Goal: Task Accomplishment & Management: Manage account settings

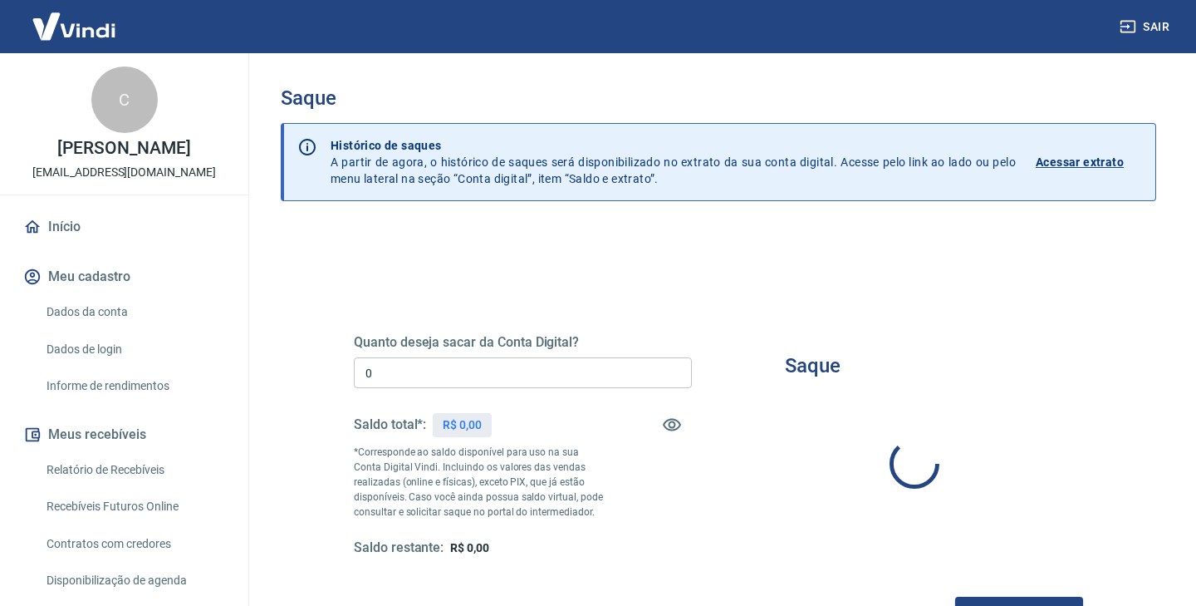
type input "R$ 0,00"
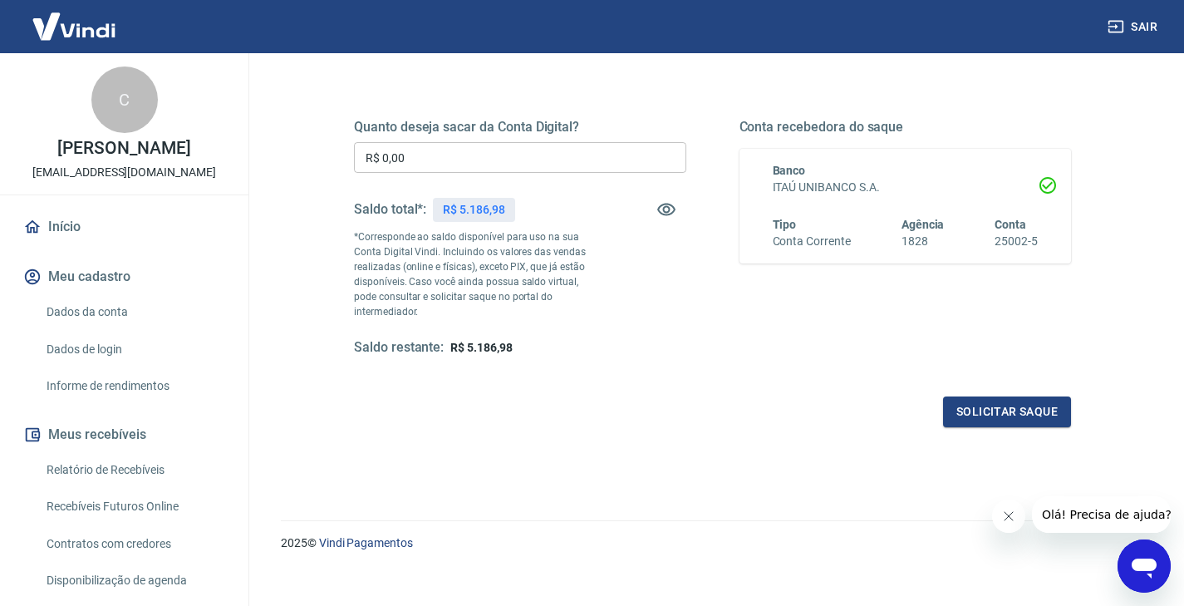
scroll to position [216, 0]
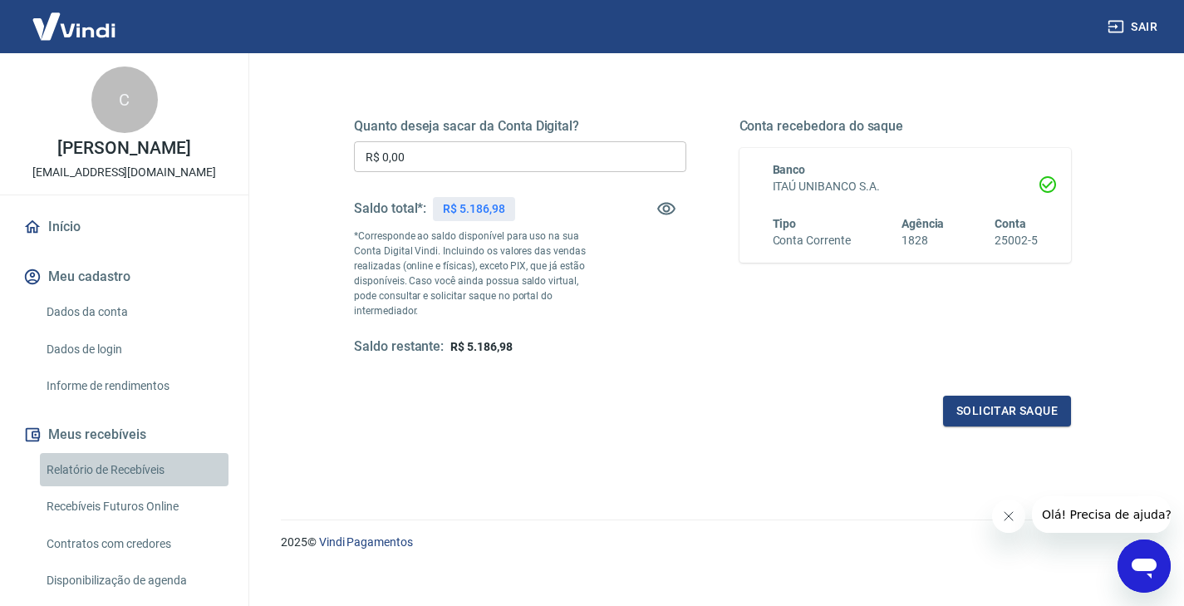
click at [142, 470] on link "Relatório de Recebíveis" at bounding box center [134, 470] width 189 height 34
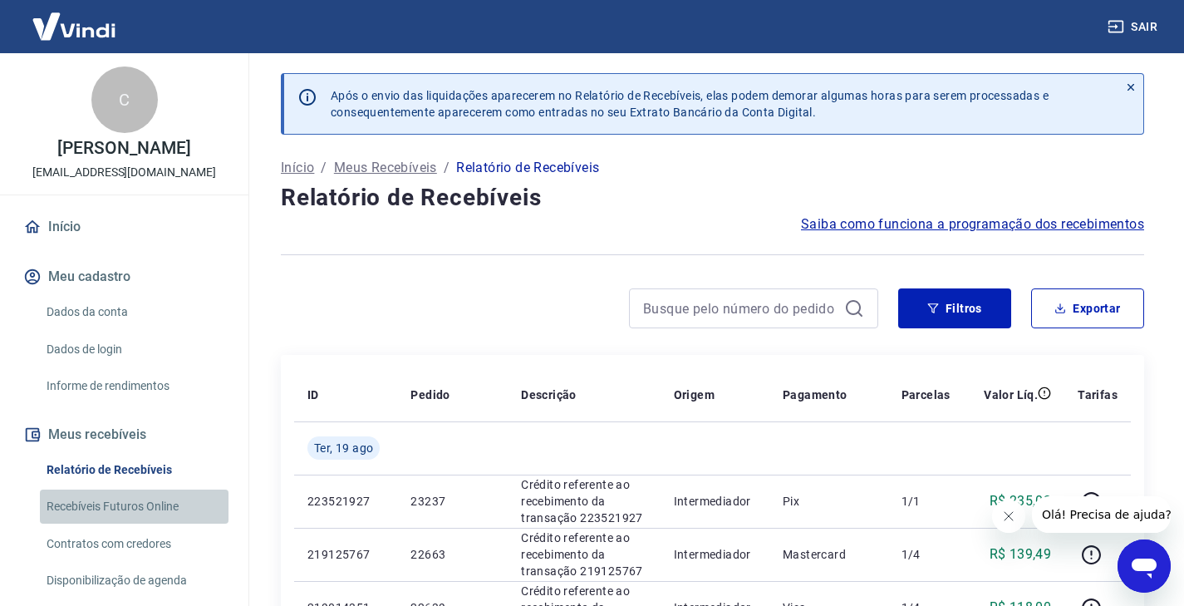
click at [145, 506] on link "Recebíveis Futuros Online" at bounding box center [134, 506] width 189 height 34
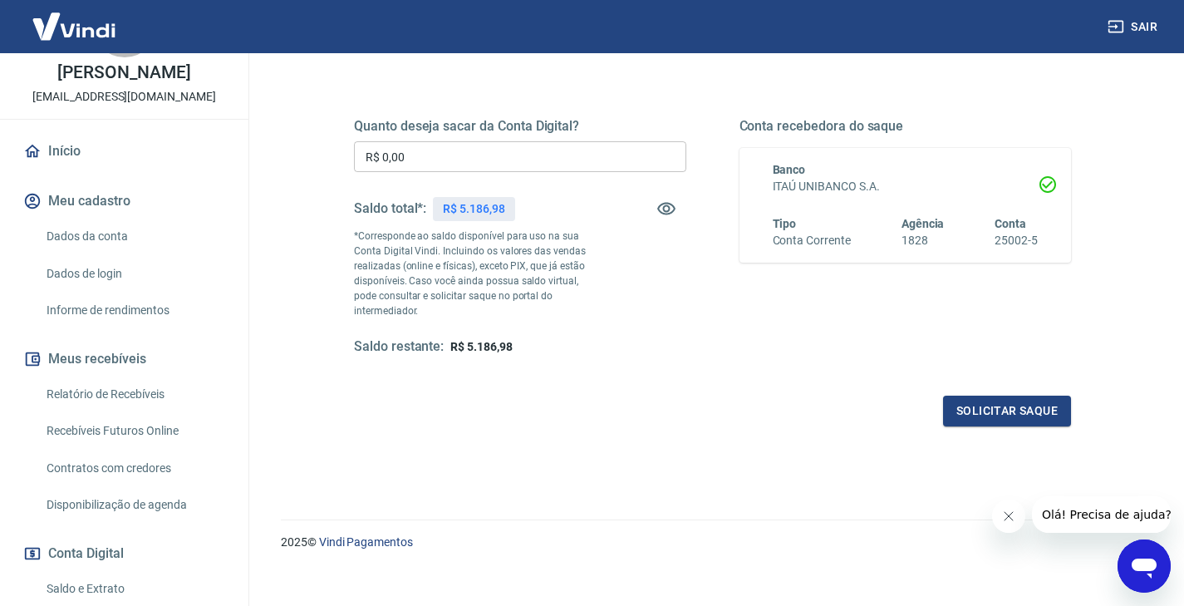
scroll to position [148, 0]
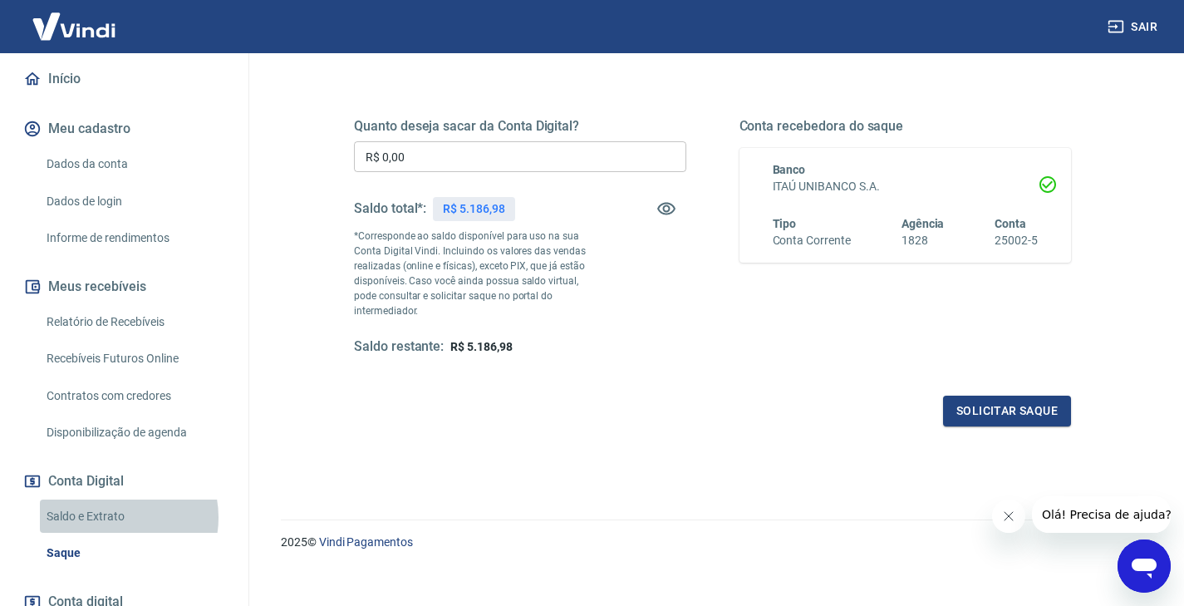
click at [116, 517] on link "Saldo e Extrato" at bounding box center [134, 516] width 189 height 34
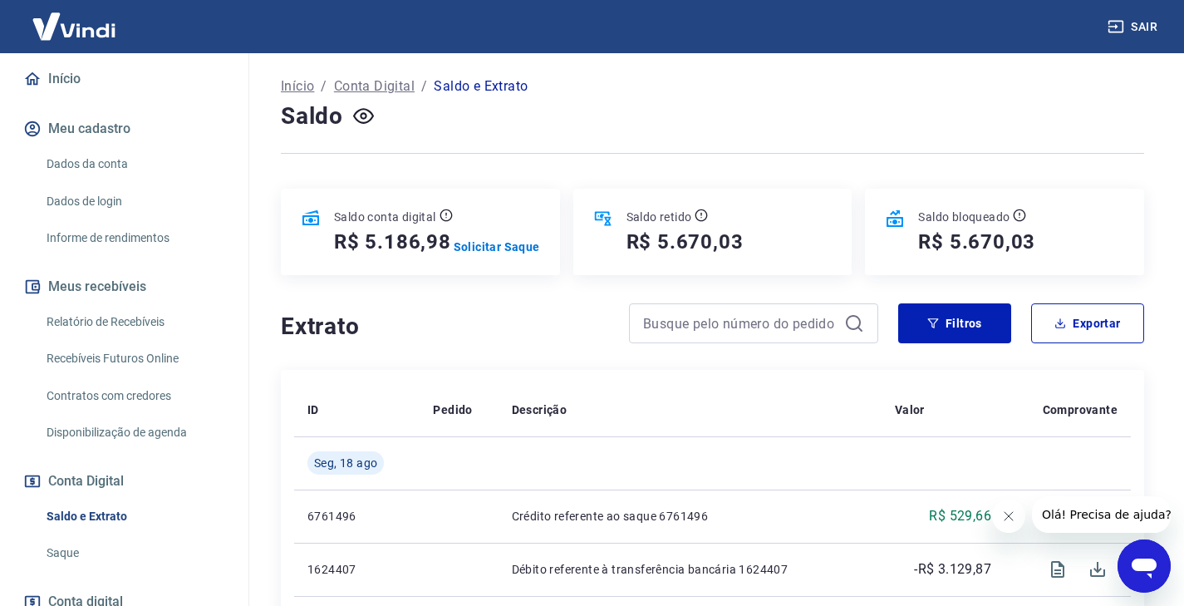
scroll to position [72, 0]
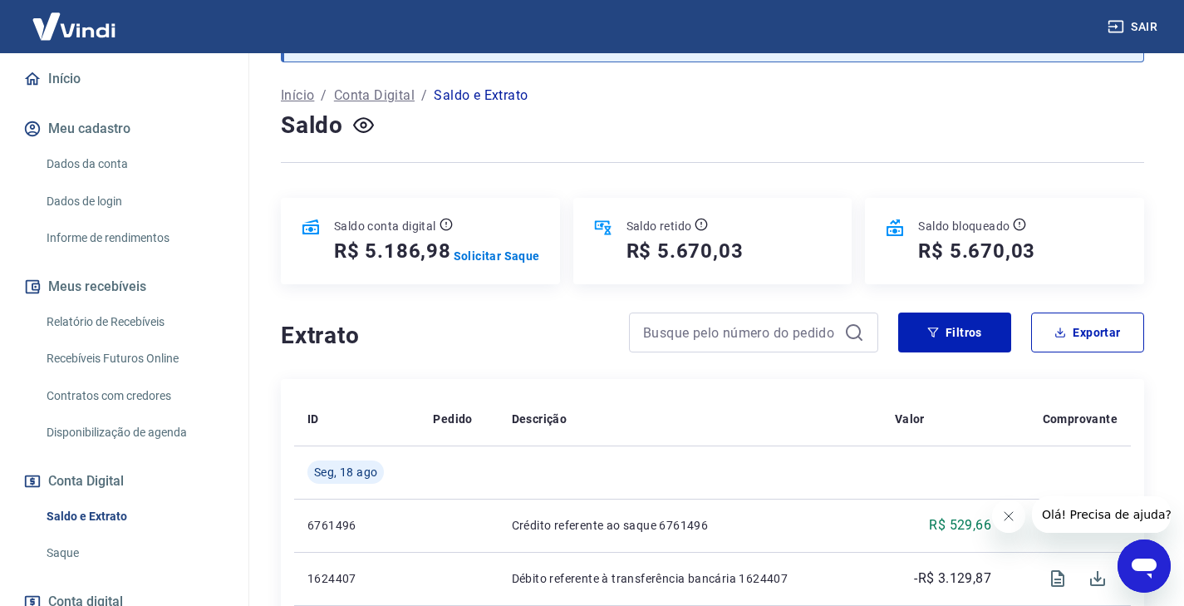
click at [1142, 570] on icon "Abrir janela de mensagens" at bounding box center [1144, 568] width 25 height 20
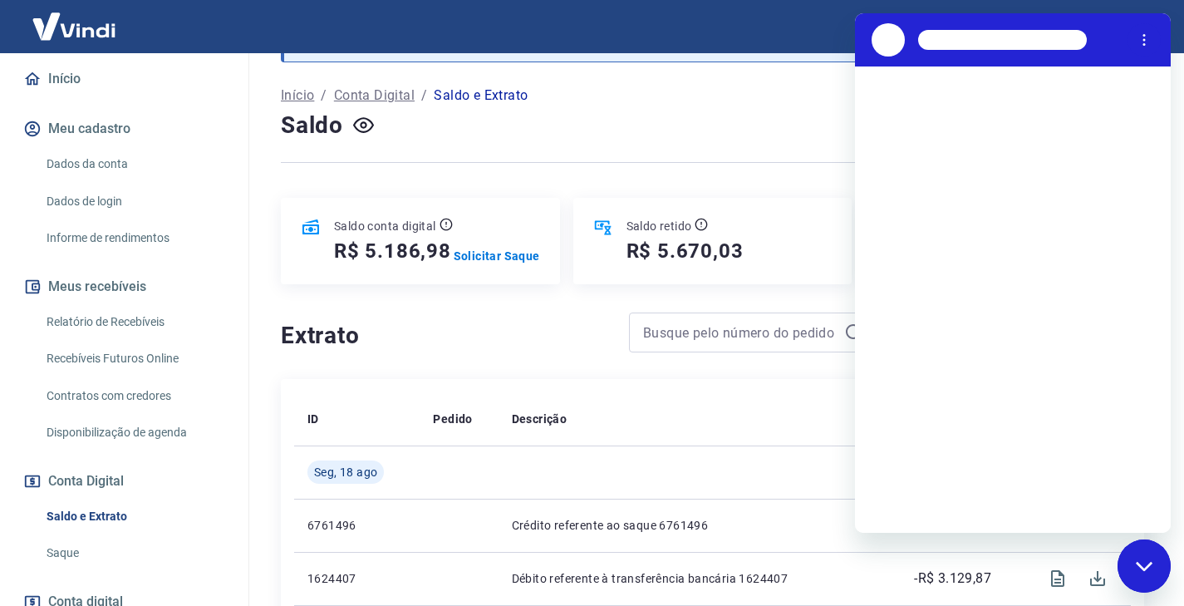
scroll to position [0, 0]
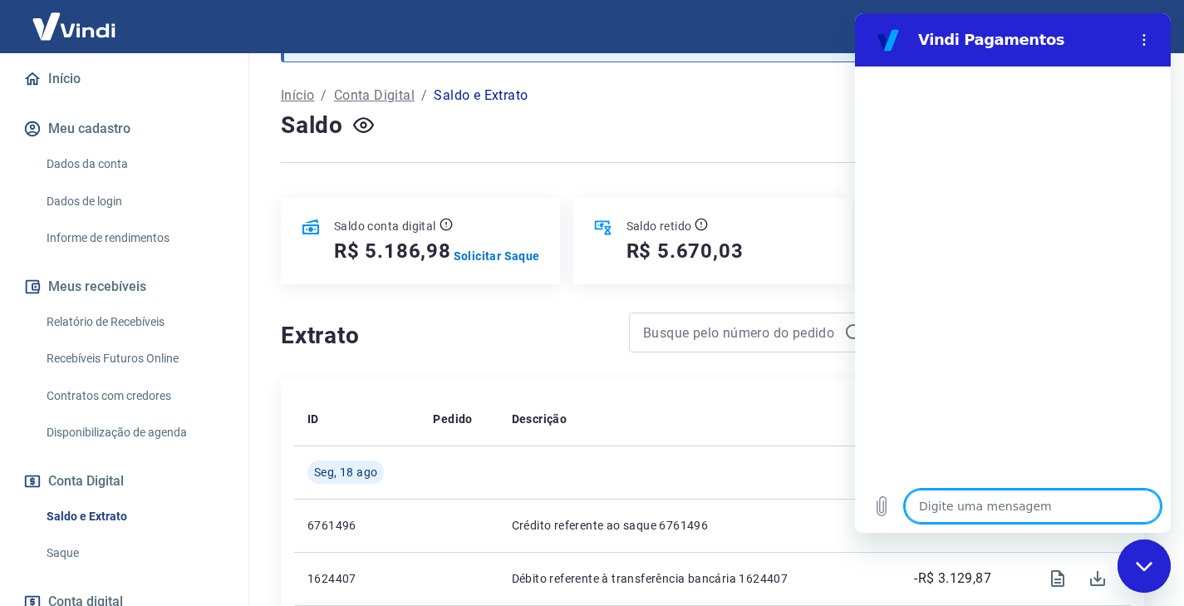
click at [951, 504] on textarea at bounding box center [1033, 505] width 256 height 33
type textarea "B"
type textarea "x"
type textarea "Bo"
type textarea "x"
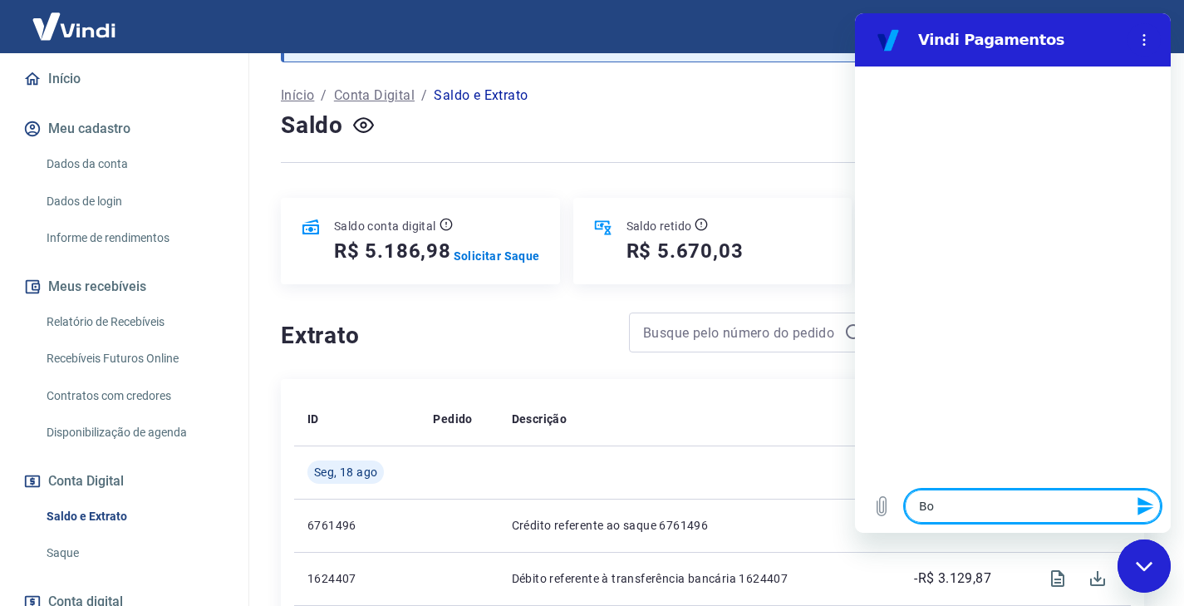
type textarea "Bom"
type textarea "x"
type textarea "Bomd"
type textarea "x"
type textarea "Bomdi"
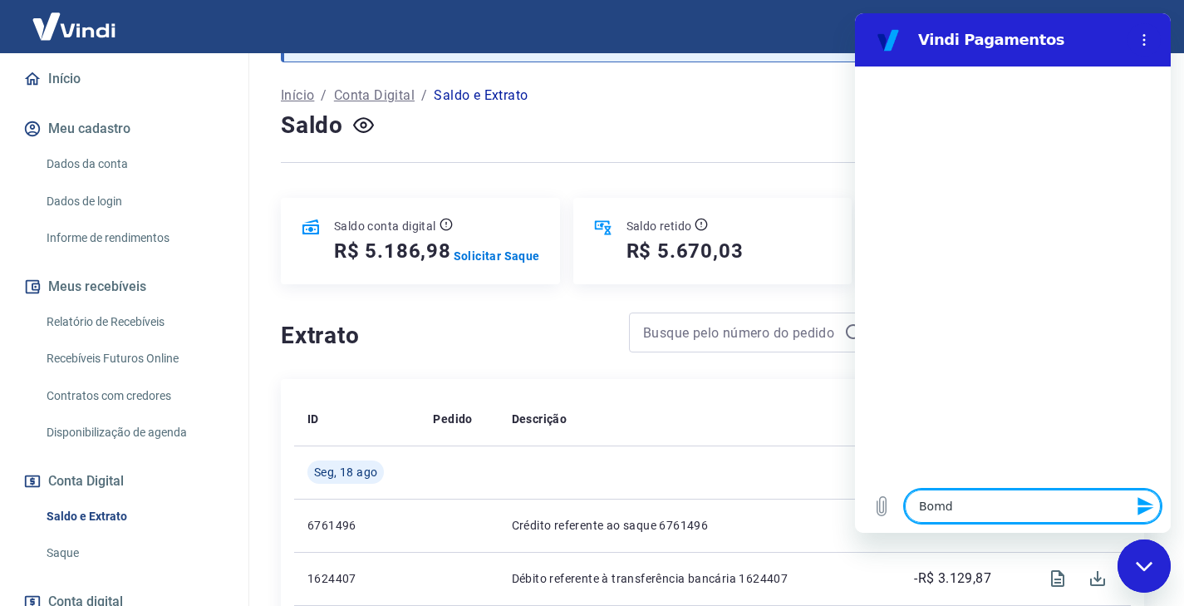
type textarea "x"
type textarea "Bomd"
type textarea "x"
type textarea "Bom"
type textarea "x"
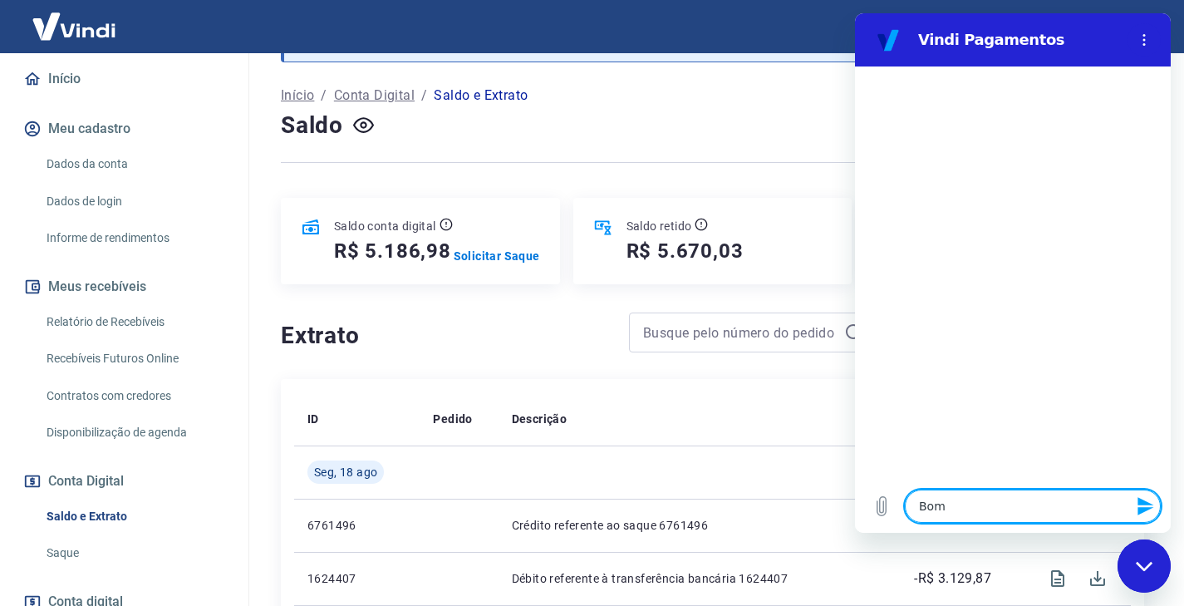
type textarea "Bom"
type textarea "x"
type textarea "Bom d"
type textarea "x"
type textarea "Bom di"
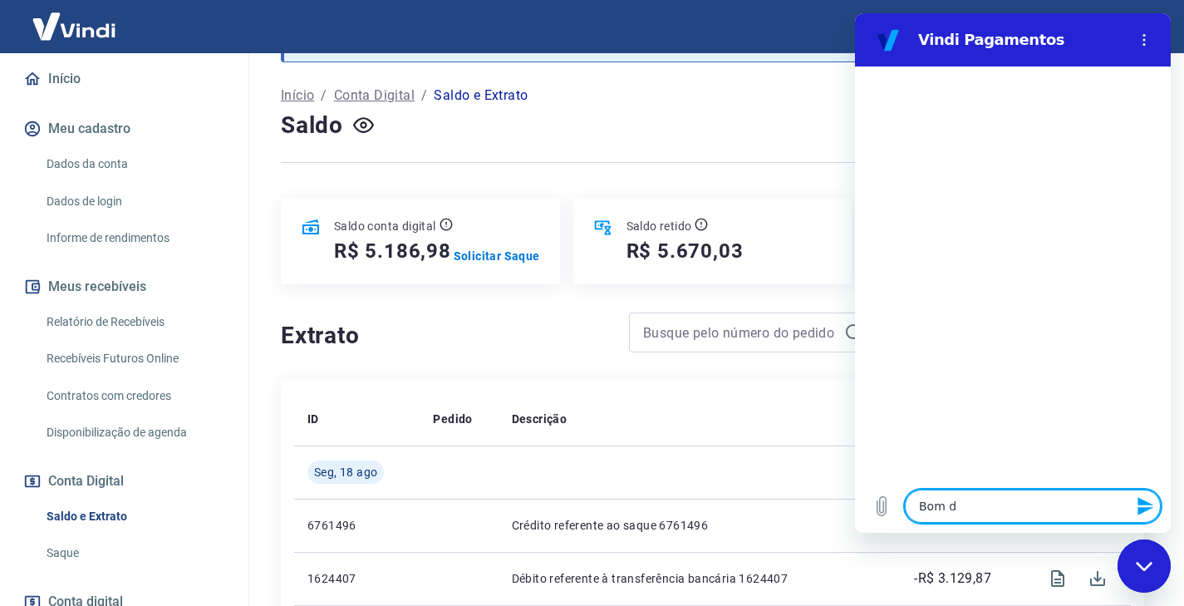
type textarea "x"
type textarea "Bom dim"
type textarea "x"
type textarea "Bom dima"
type textarea "x"
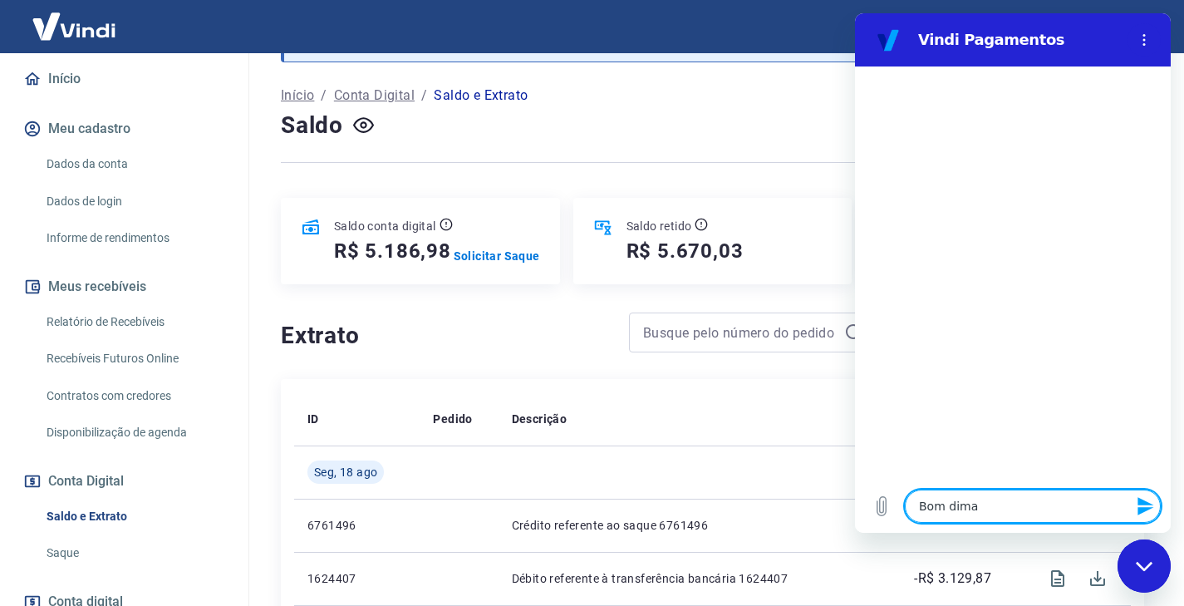
type textarea "Bom dima!"
type textarea "x"
click at [1141, 117] on span "Bom dima!" at bounding box center [1115, 114] width 64 height 13
click at [1002, 511] on textarea at bounding box center [1033, 505] width 256 height 33
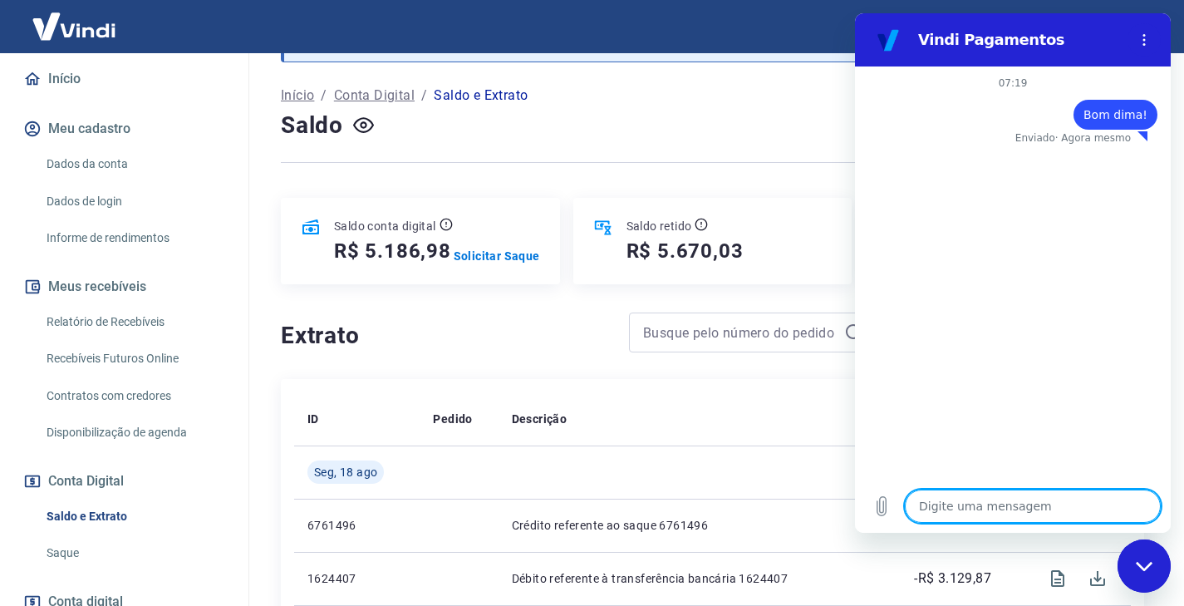
type textarea "B"
type textarea "x"
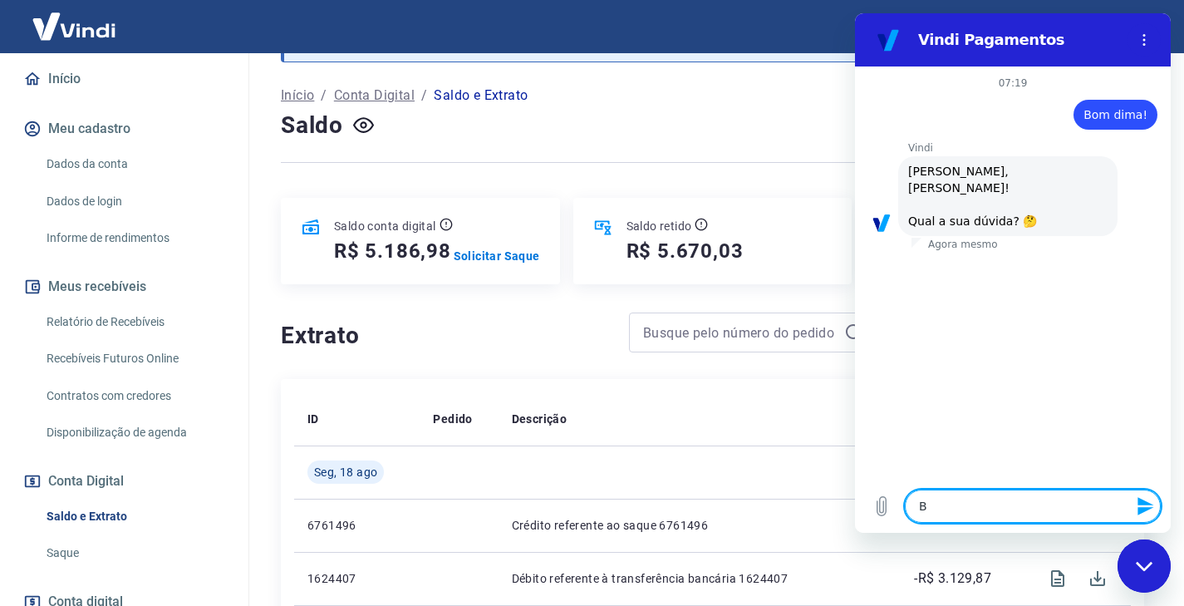
type textarea "Bo"
type textarea "x"
type textarea "Bom"
type textarea "x"
type textarea "Bom"
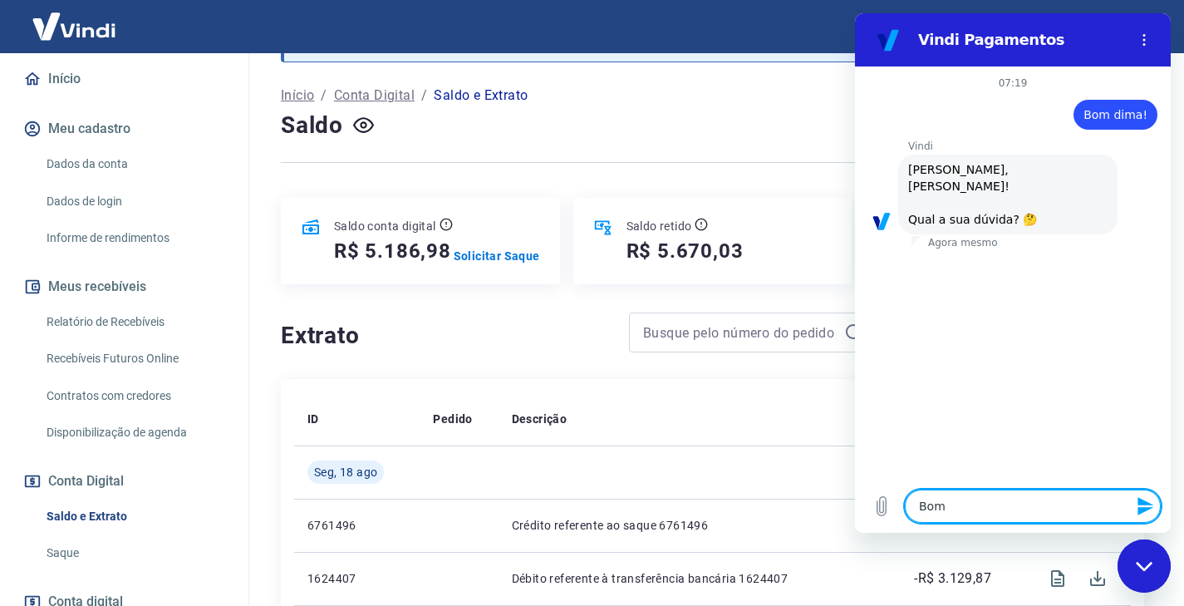
type textarea "x"
type textarea "Bom d"
type textarea "x"
type textarea "Bom di"
type textarea "x"
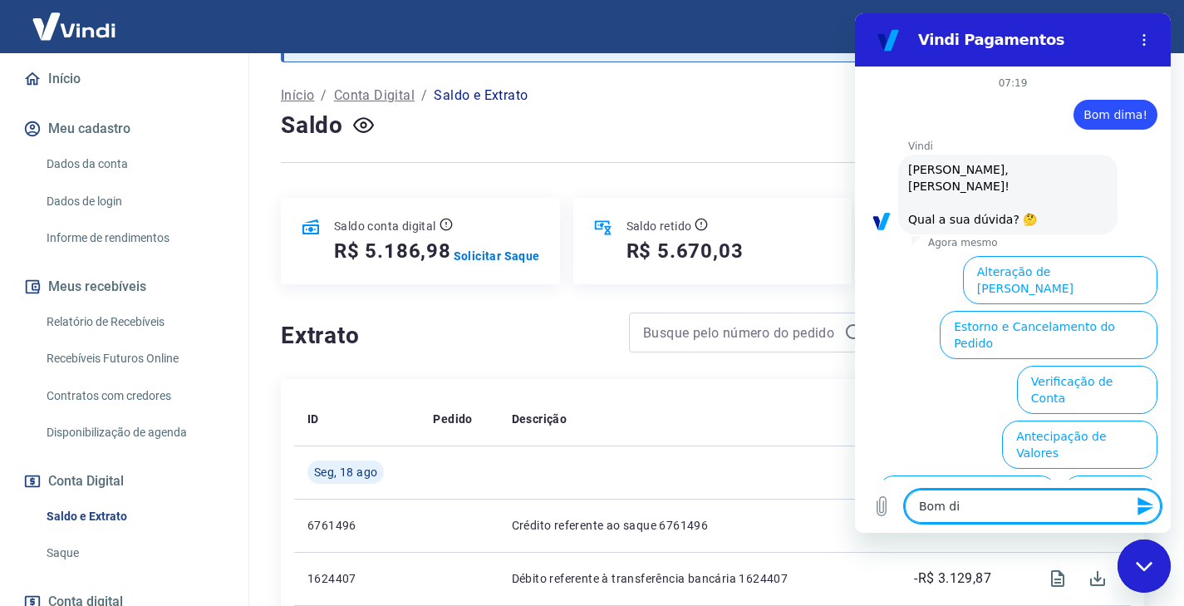
scroll to position [101, 0]
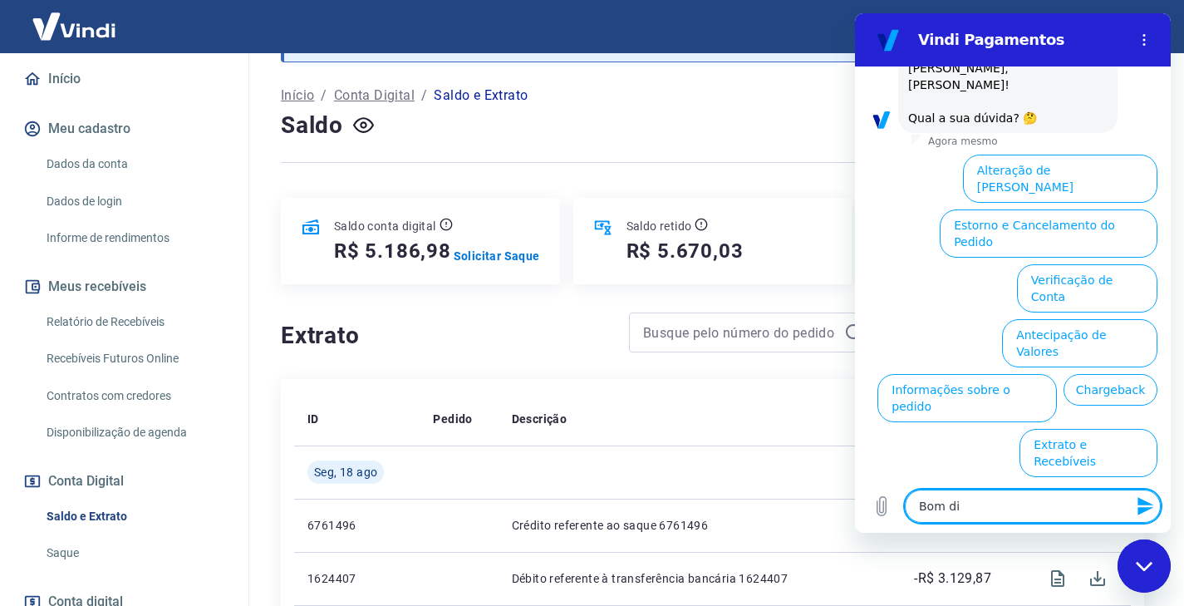
type textarea "Bom dia"
type textarea "x"
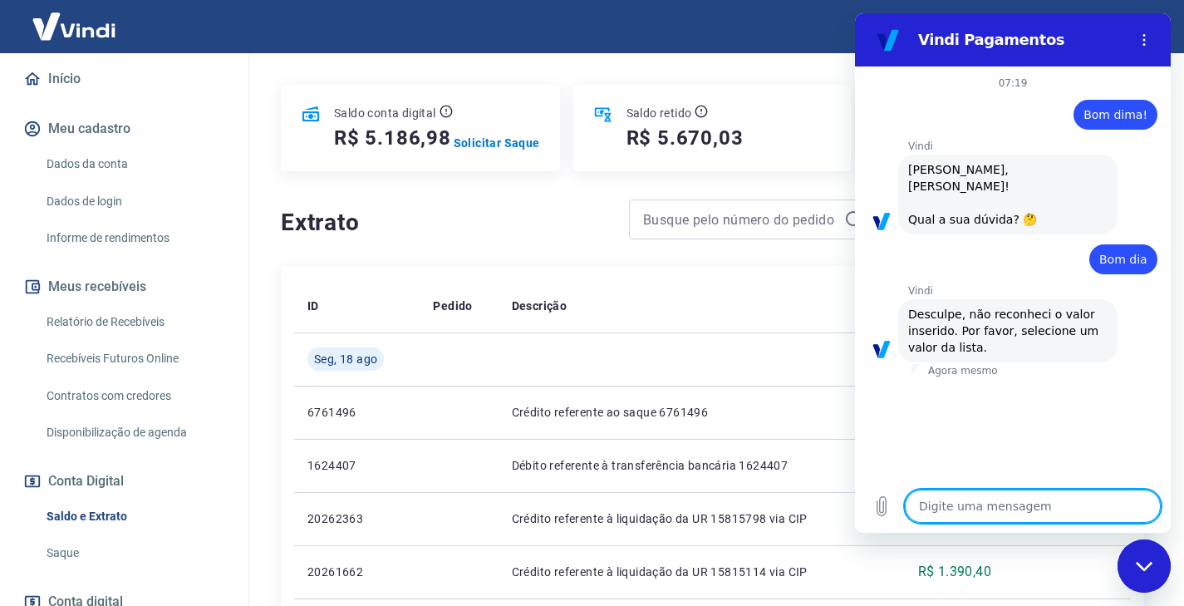
scroll to position [0, 0]
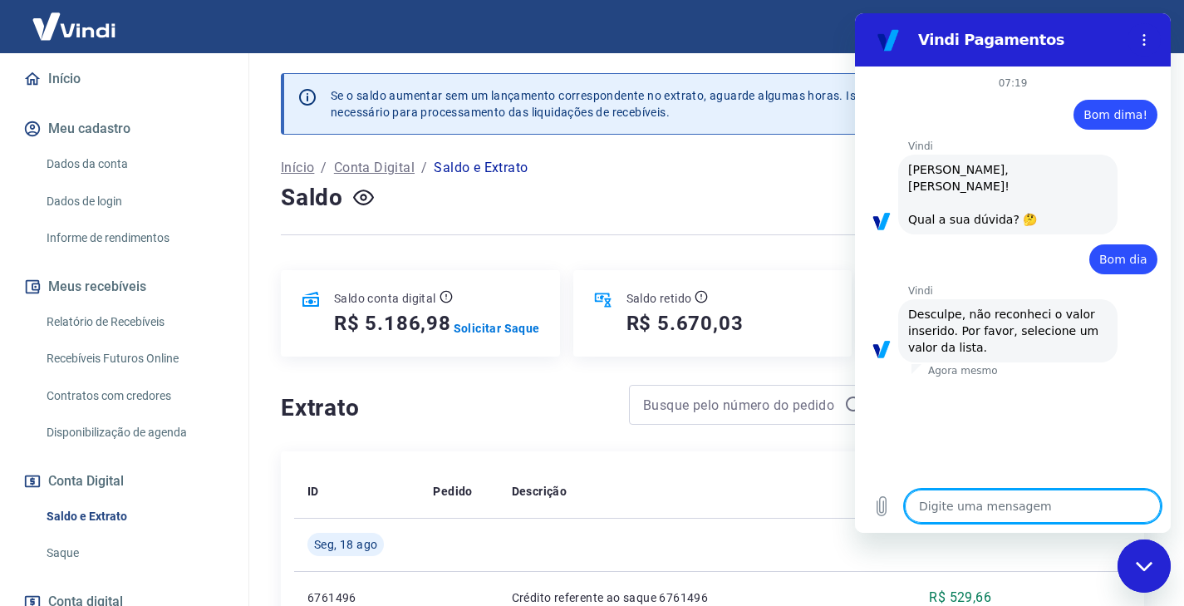
click at [972, 203] on span "[PERSON_NAME], [PERSON_NAME]! Qual a sua dúvida? 🤔" at bounding box center [972, 194] width 129 height 63
click at [1002, 312] on span "Desculpe, não reconheci o valor inserido. Por favor, selecione um valor da list…" at bounding box center [1005, 330] width 194 height 47
click at [1142, 566] on icon "Fechar janela de mensagens" at bounding box center [1143, 565] width 17 height 9
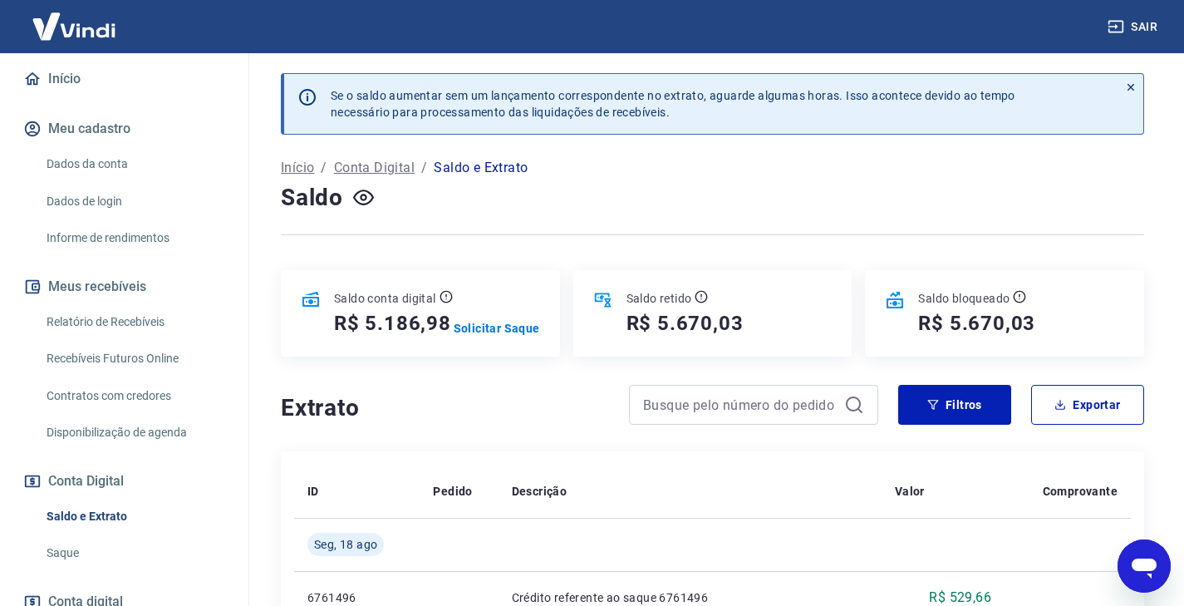
click at [1146, 567] on icon "Abrir janela de mensagens" at bounding box center [1144, 568] width 25 height 20
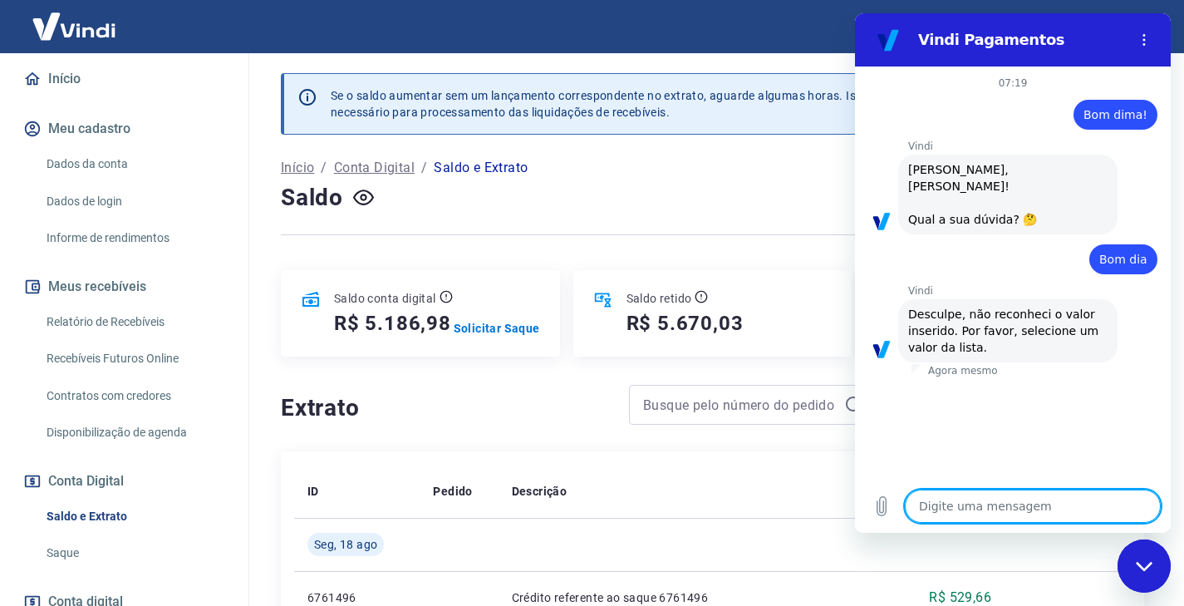
click at [1146, 563] on icon "Fechar janela de mensagens" at bounding box center [1144, 566] width 17 height 11
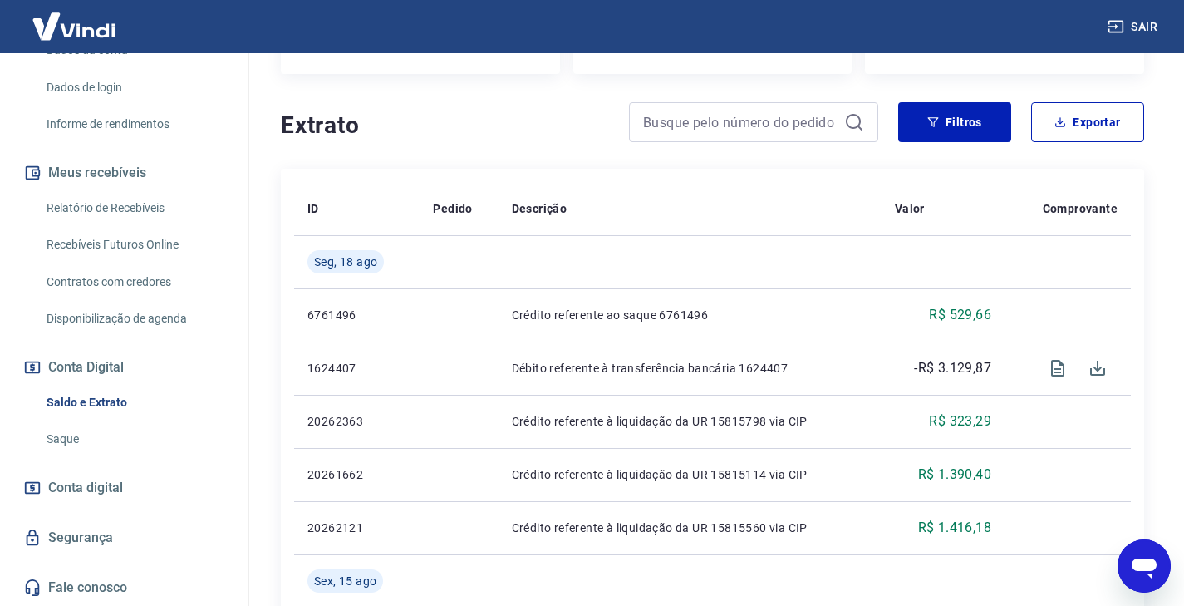
scroll to position [524, 0]
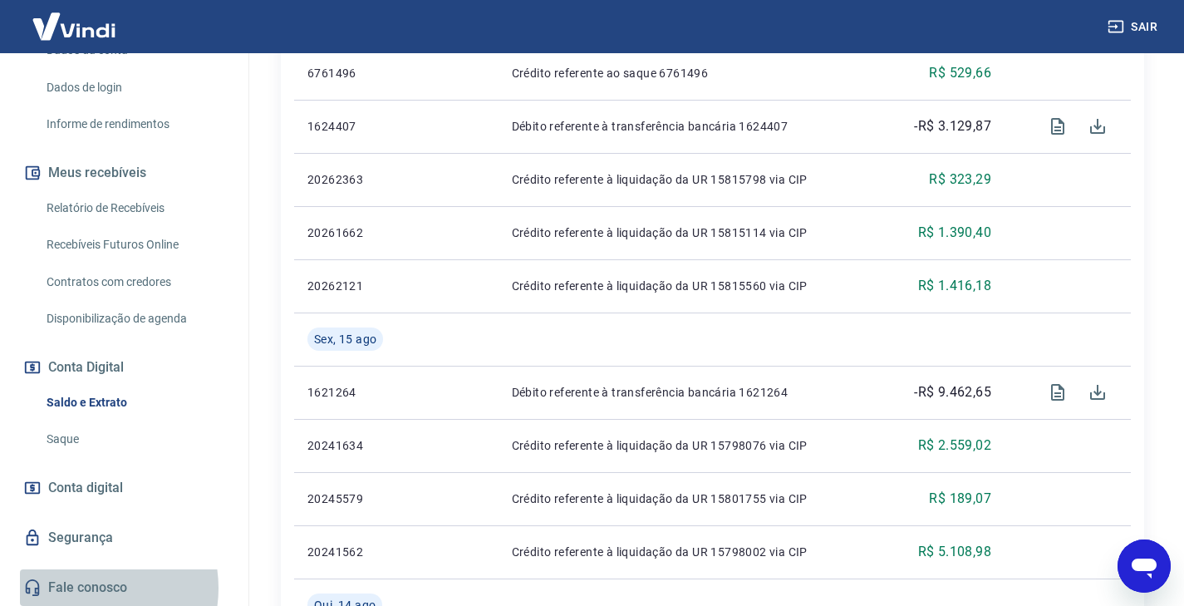
click at [83, 587] on link "Fale conosco" at bounding box center [124, 587] width 209 height 37
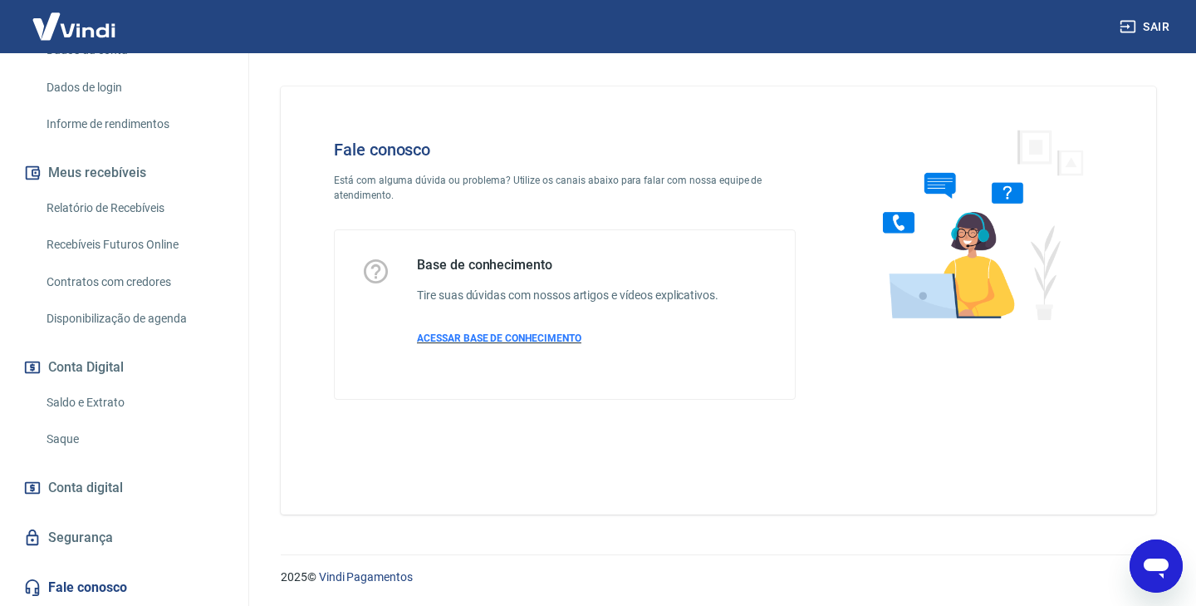
click at [545, 336] on span "ACESSAR BASE DE CONHECIMENTO" at bounding box center [499, 338] width 165 height 12
click at [101, 398] on link "Saldo e Extrato" at bounding box center [134, 403] width 189 height 34
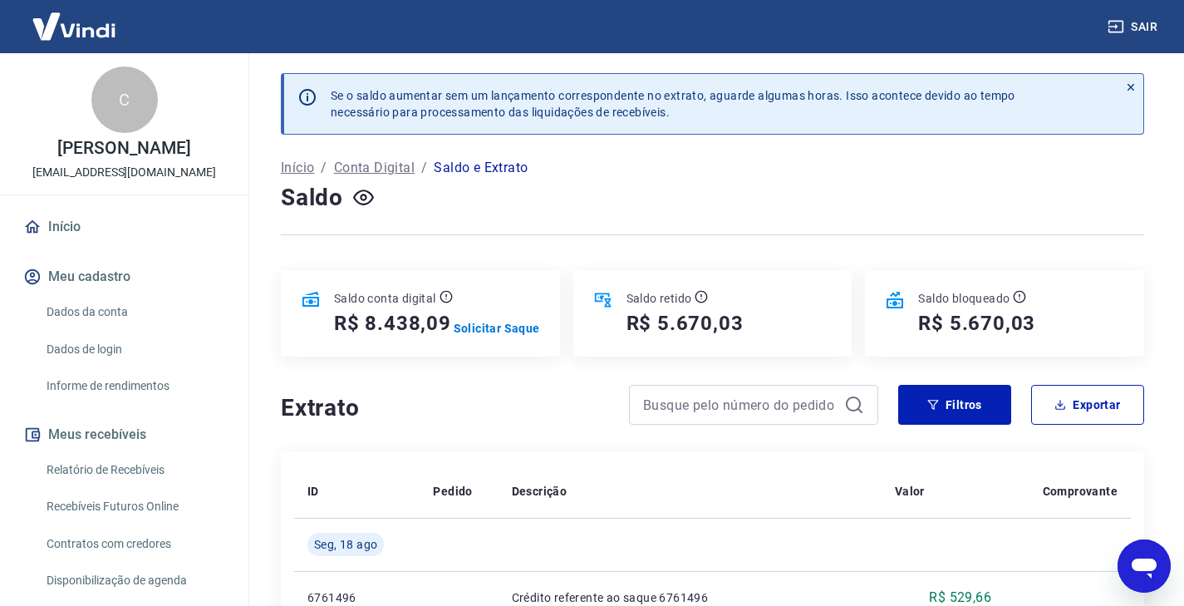
type textarea "x"
click at [482, 328] on p "Solicitar Saque" at bounding box center [502, 319] width 76 height 33
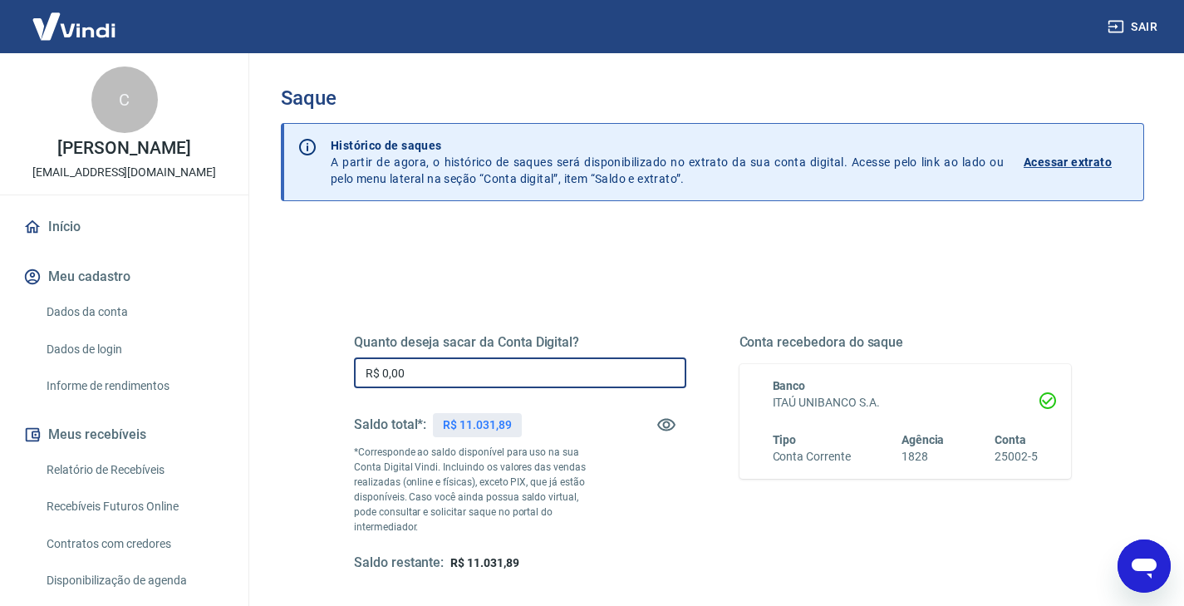
drag, startPoint x: 473, startPoint y: 375, endPoint x: 327, endPoint y: 371, distance: 146.3
click at [327, 371] on div "Quanto deseja sacar da Conta Digital? R$ 0,00 ​ Saldo total*: R$ 11.031,89 *Cor…" at bounding box center [712, 461] width 797 height 401
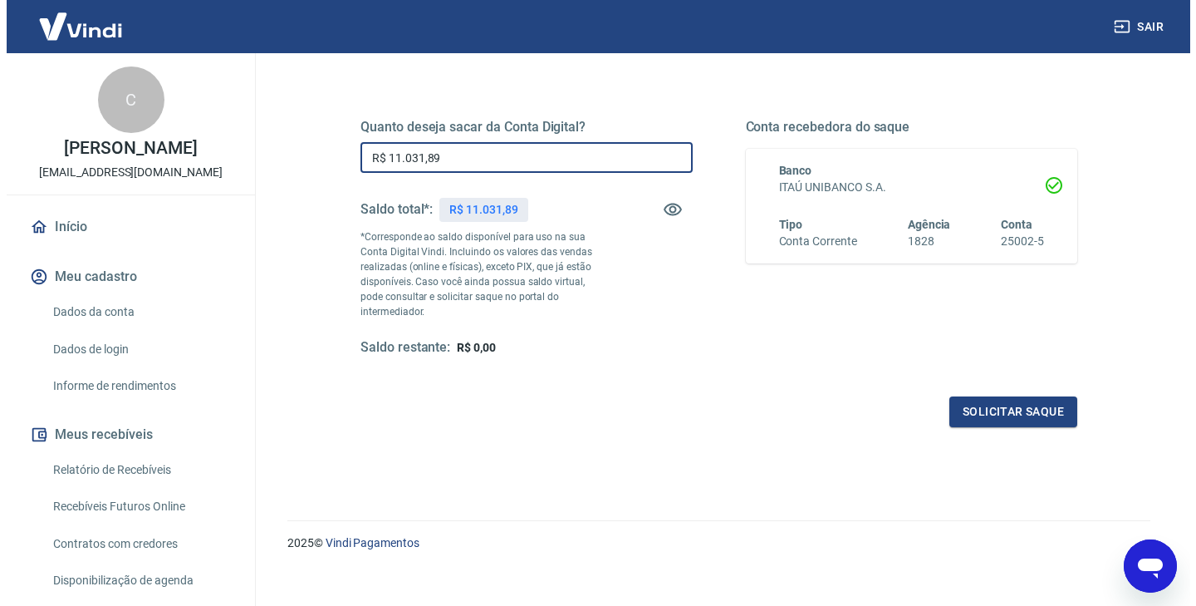
scroll to position [216, 0]
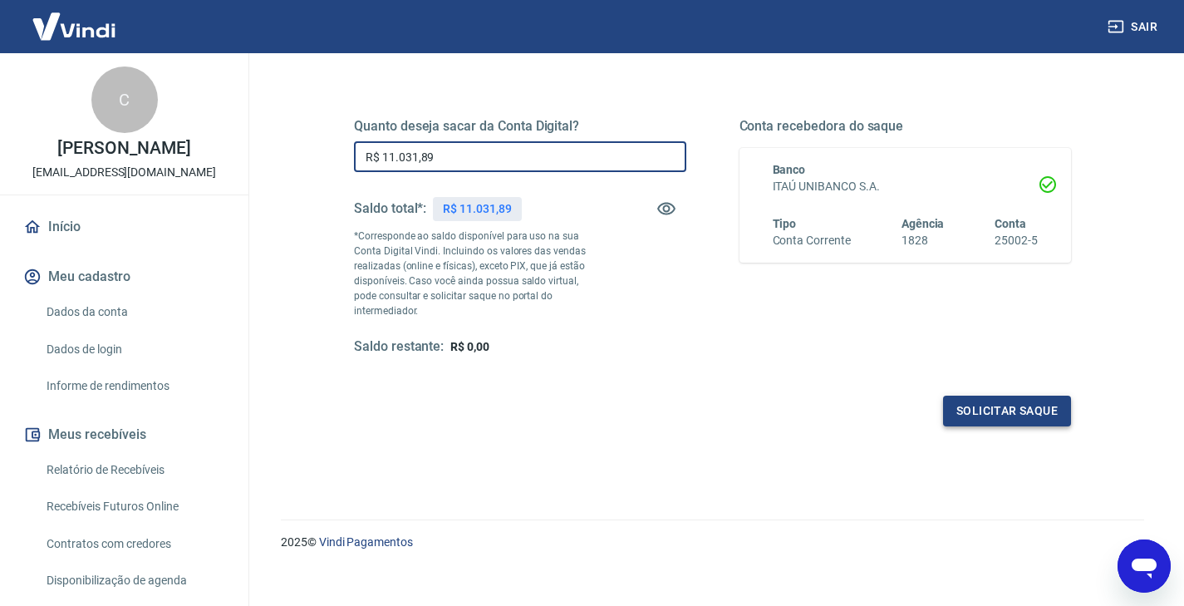
type input "R$ 11.031,89"
click at [974, 403] on button "Solicitar saque" at bounding box center [1007, 411] width 128 height 31
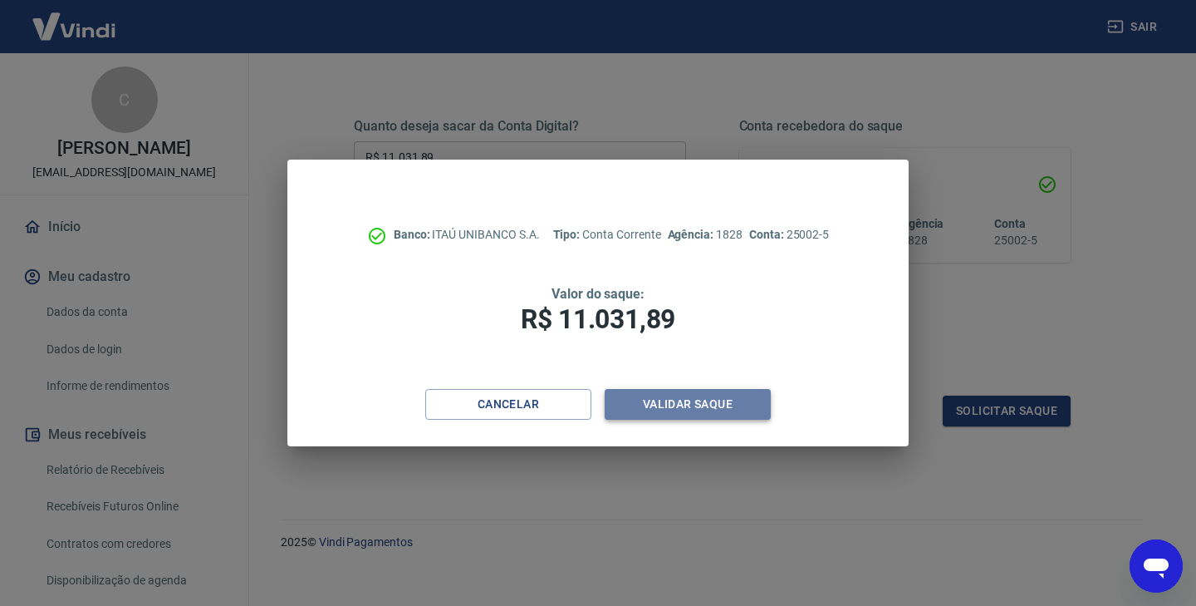
click at [687, 408] on button "Validar saque" at bounding box center [688, 404] width 166 height 31
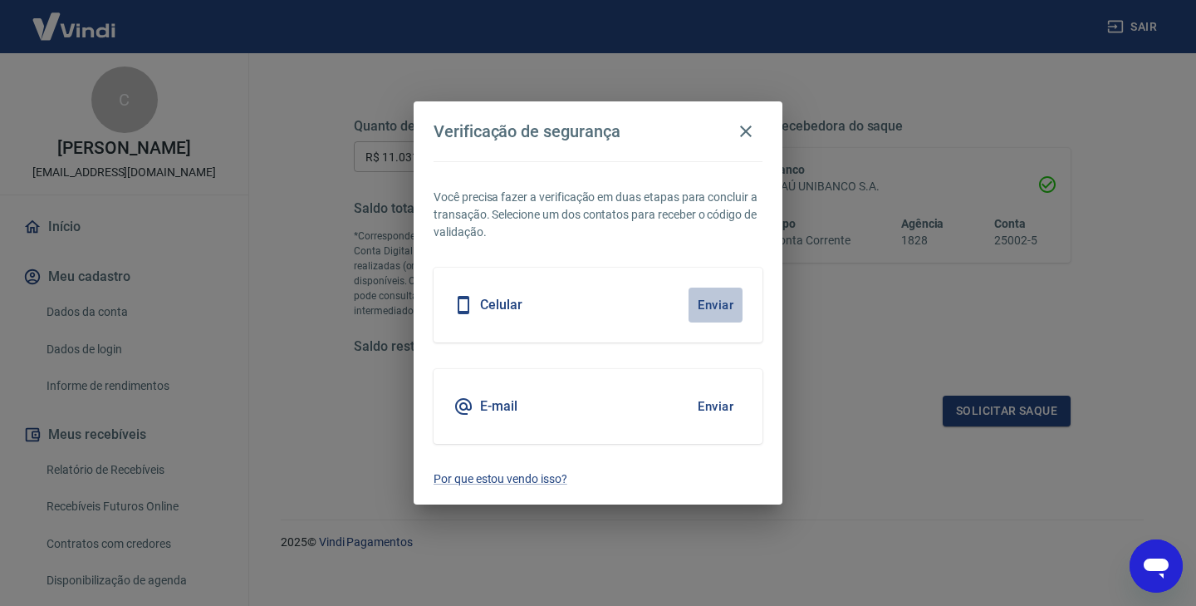
click at [710, 303] on button "Enviar" at bounding box center [716, 304] width 54 height 35
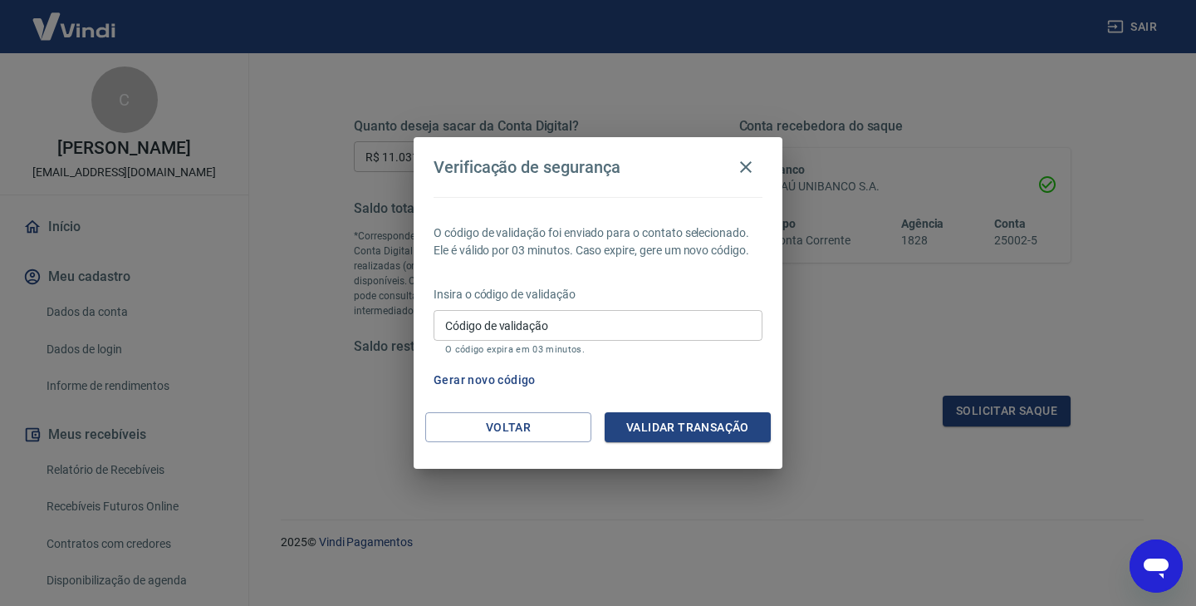
click at [678, 328] on input "Código de validação" at bounding box center [598, 325] width 329 height 31
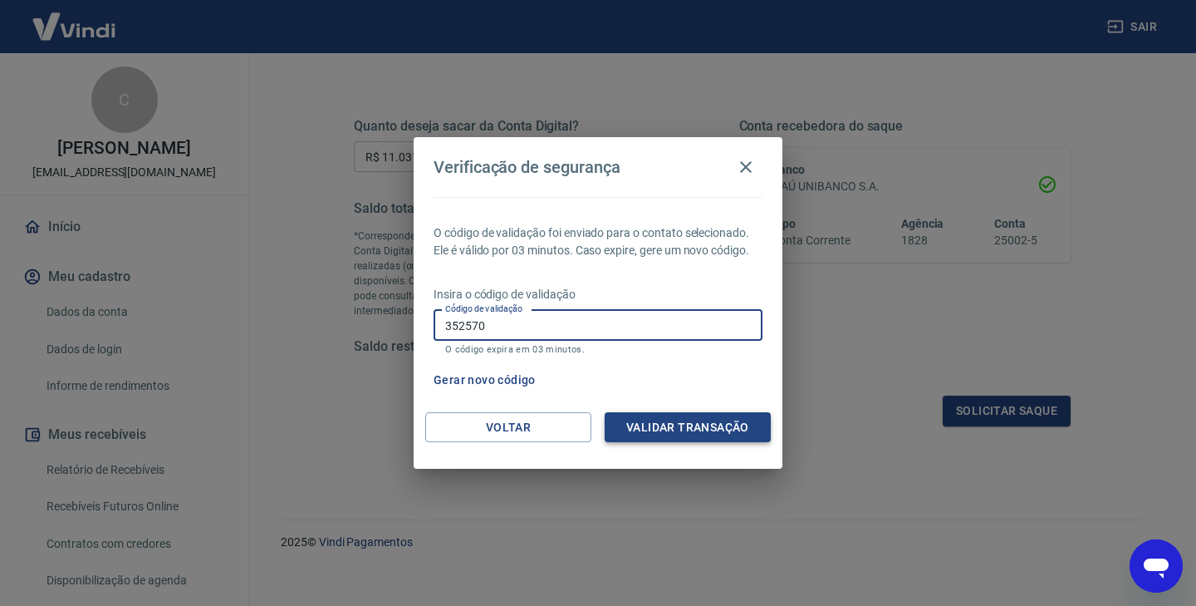
type input "352570"
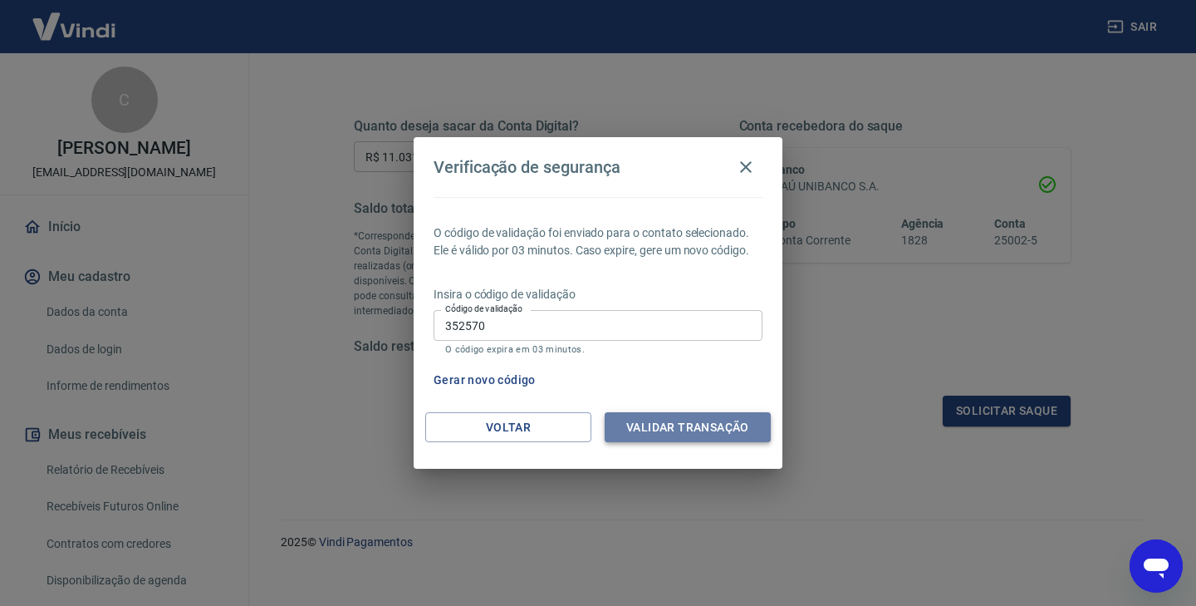
click at [690, 430] on button "Validar transação" at bounding box center [688, 427] width 166 height 31
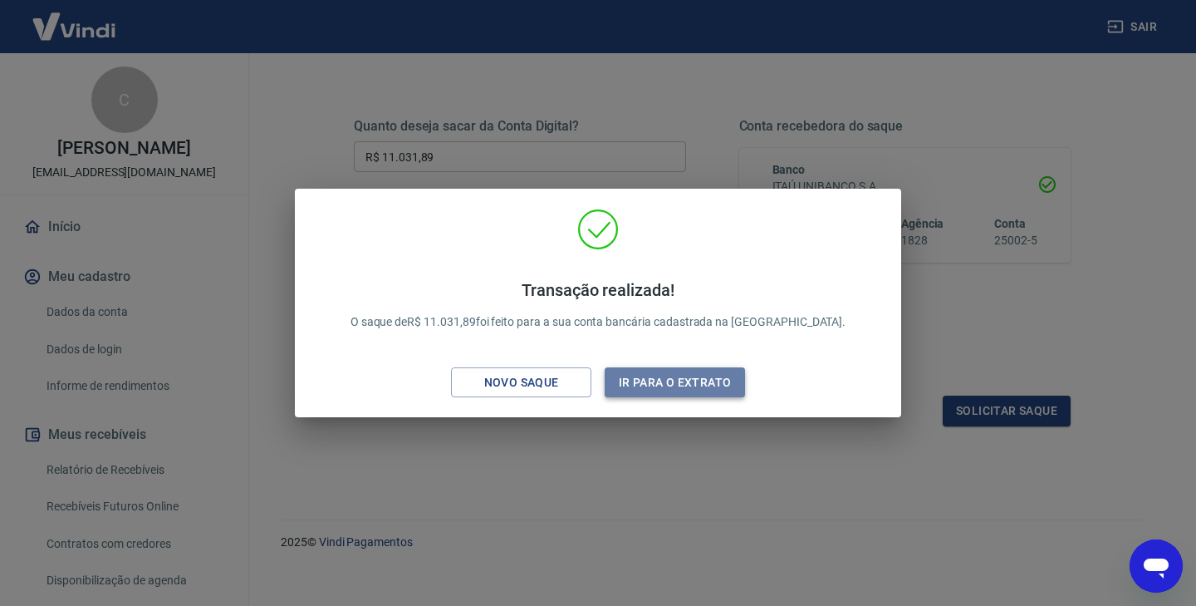
click at [649, 384] on button "Ir para o extrato" at bounding box center [675, 382] width 140 height 31
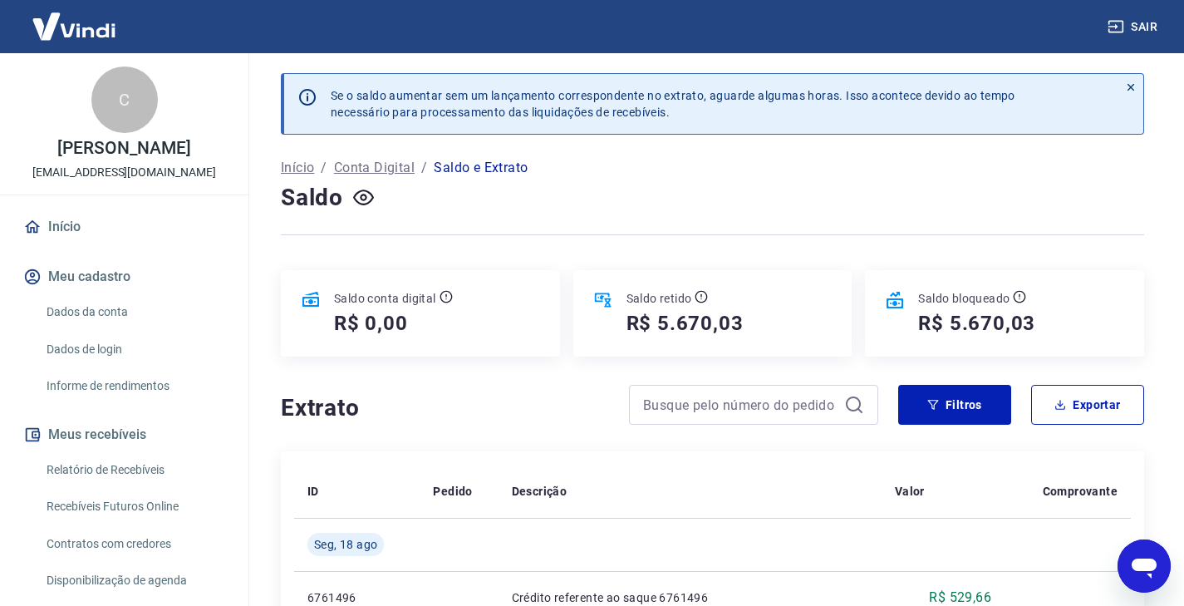
click at [735, 232] on div at bounding box center [712, 234] width 863 height 41
